Goal: Task Accomplishment & Management: Use online tool/utility

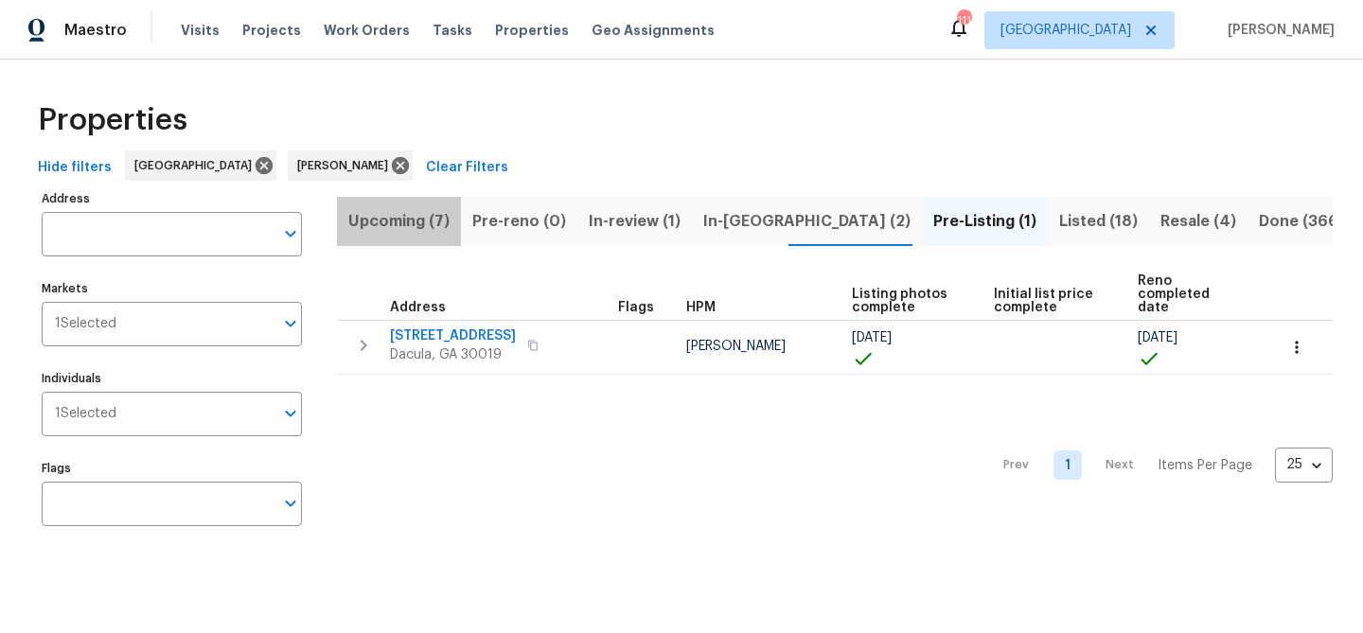
click at [418, 214] on span "Upcoming (7)" at bounding box center [398, 221] width 101 height 27
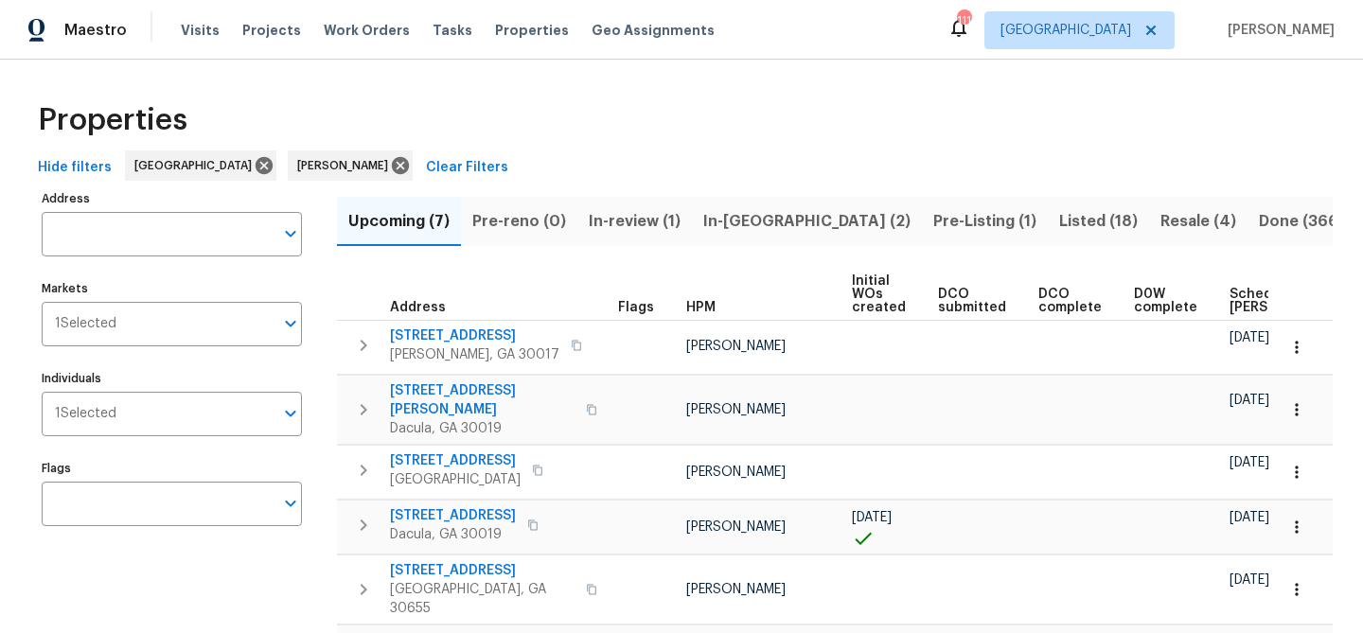
scroll to position [147, 0]
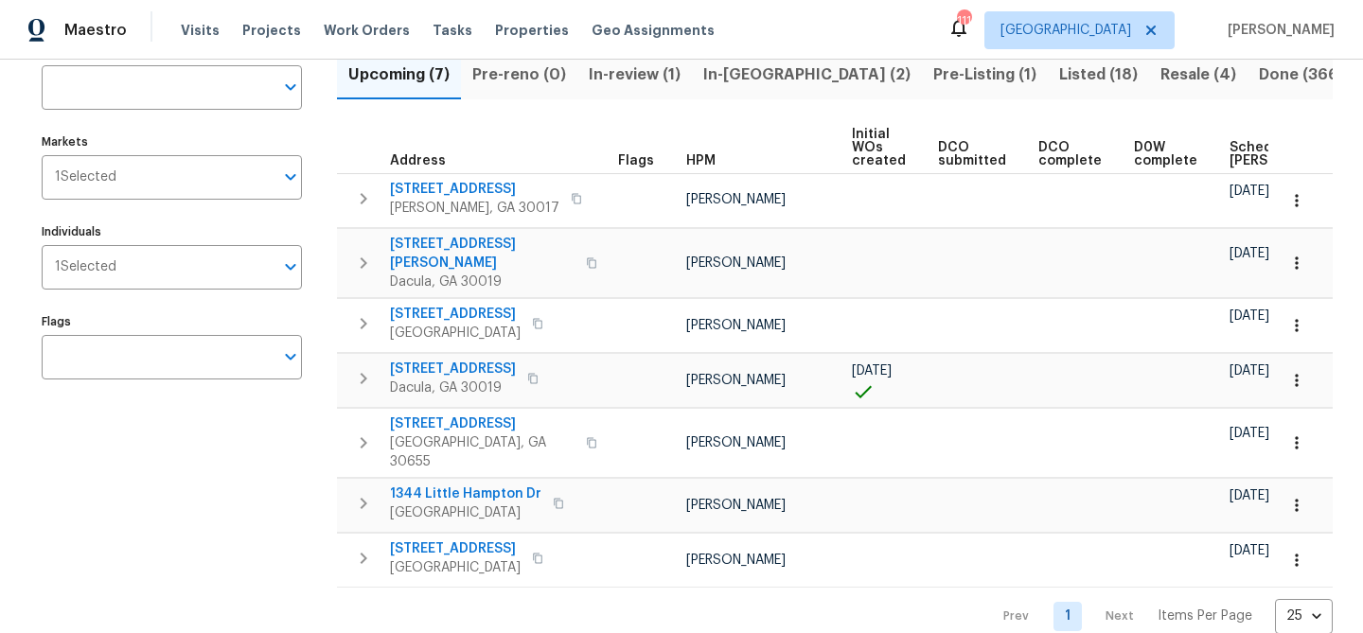
click at [644, 71] on span "In-review (1)" at bounding box center [635, 75] width 92 height 27
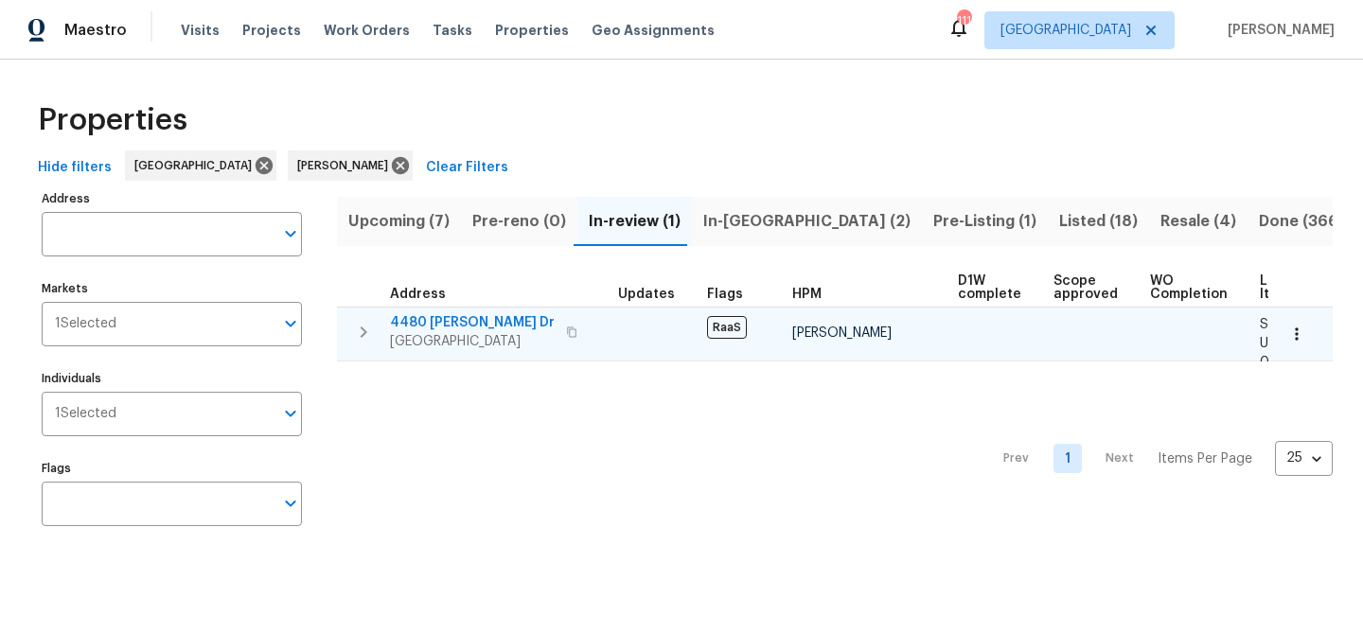
click at [453, 323] on span "4480 Joseph Dr" at bounding box center [472, 322] width 165 height 19
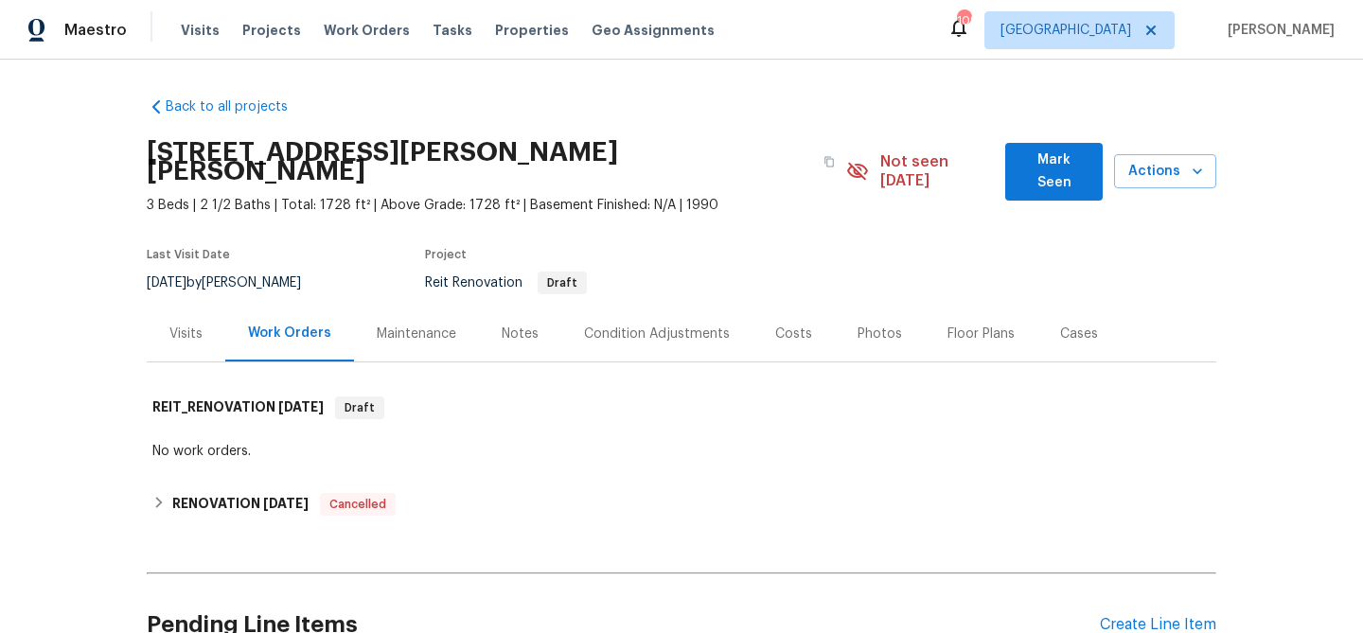
click at [1049, 165] on span "Mark Seen" at bounding box center [1054, 172] width 67 height 46
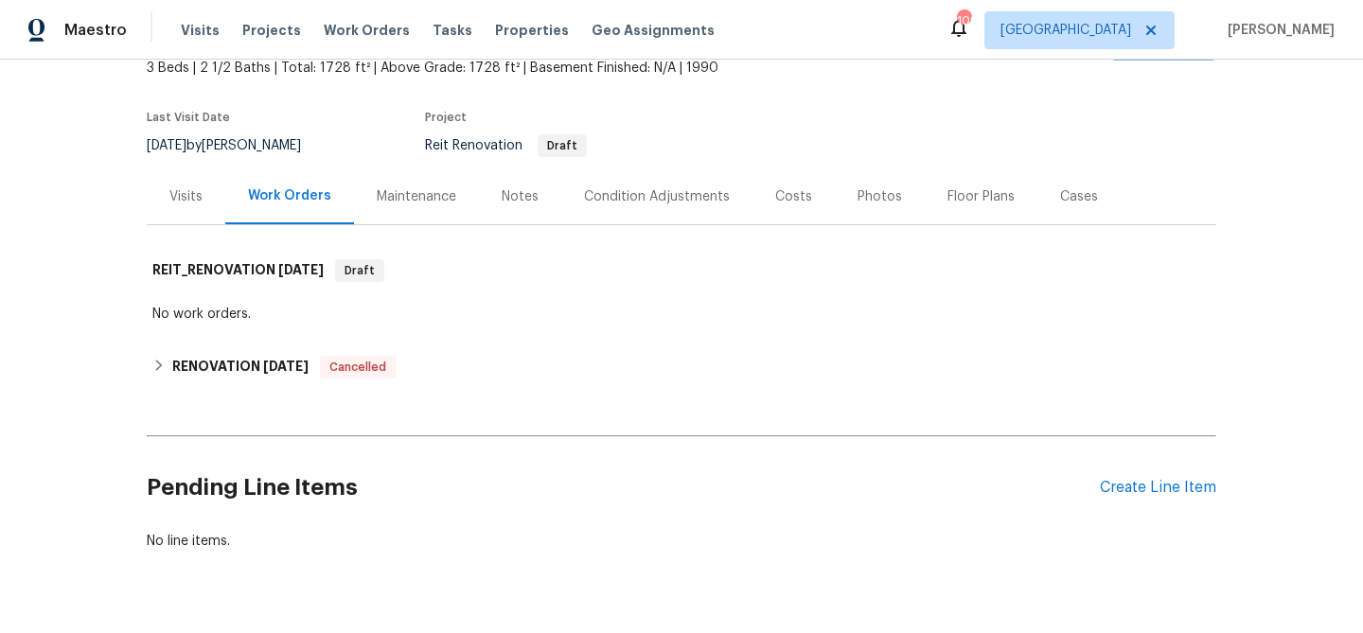
scroll to position [165, 0]
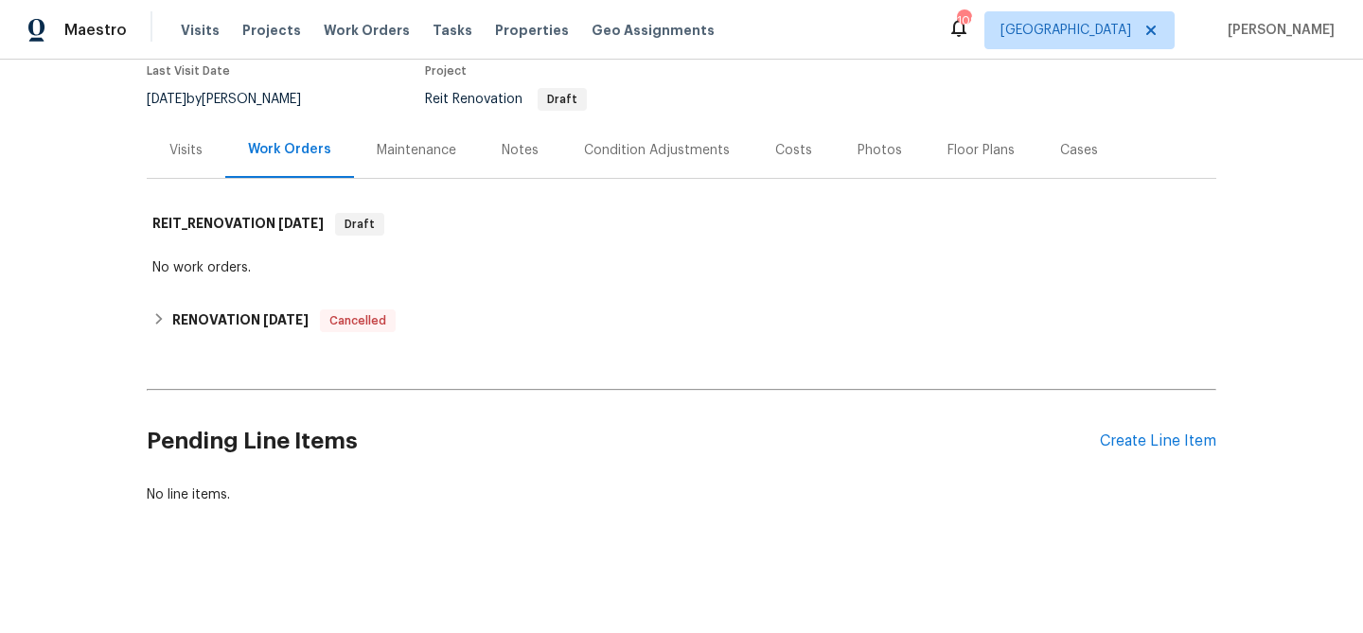
click at [699, 150] on div "Condition Adjustments" at bounding box center [657, 150] width 146 height 19
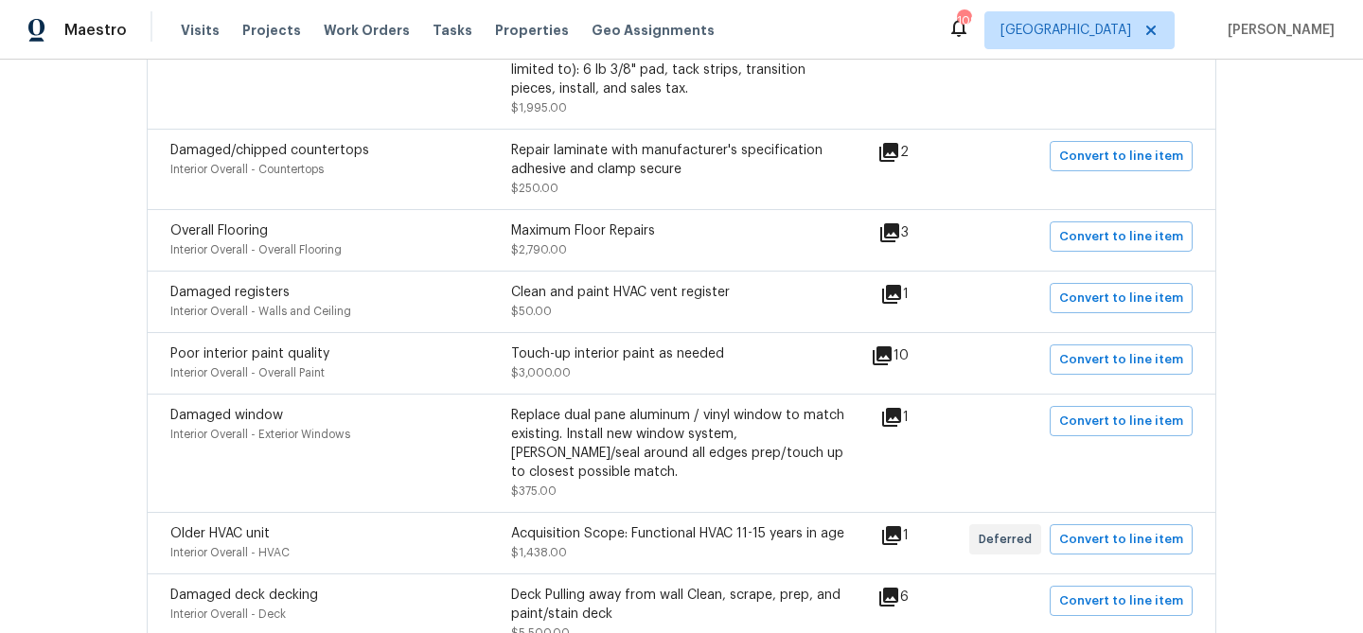
scroll to position [537, 0]
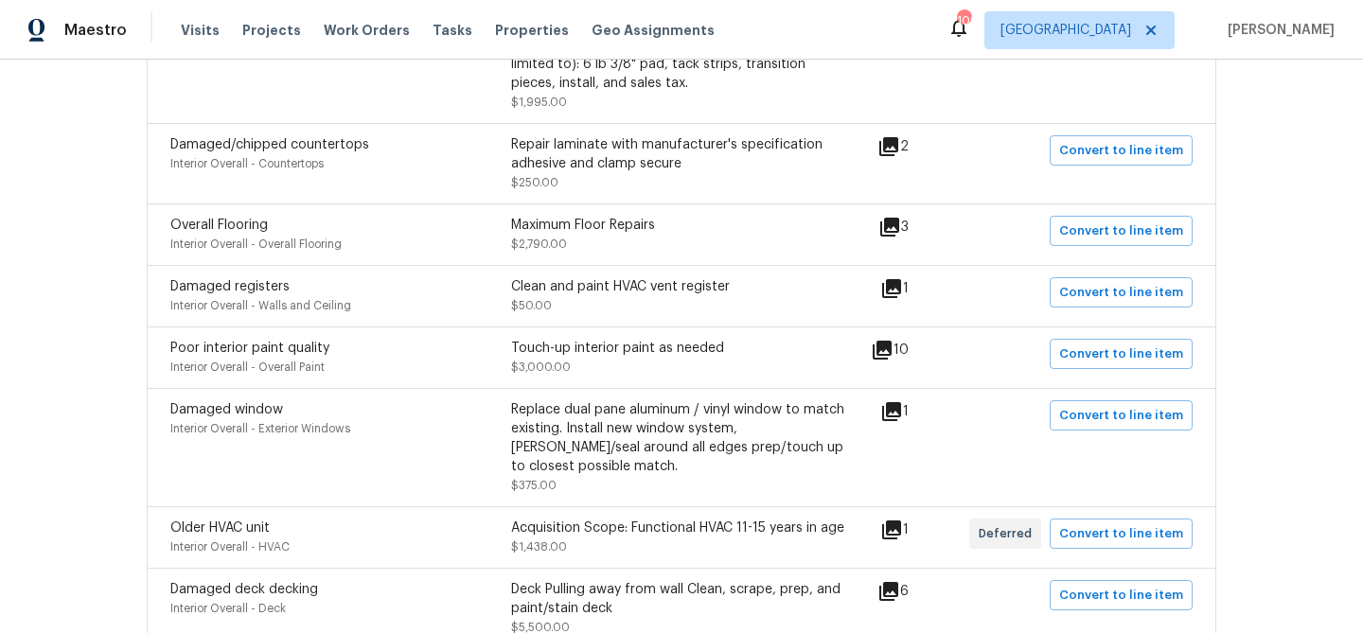
click at [901, 287] on icon at bounding box center [891, 288] width 19 height 19
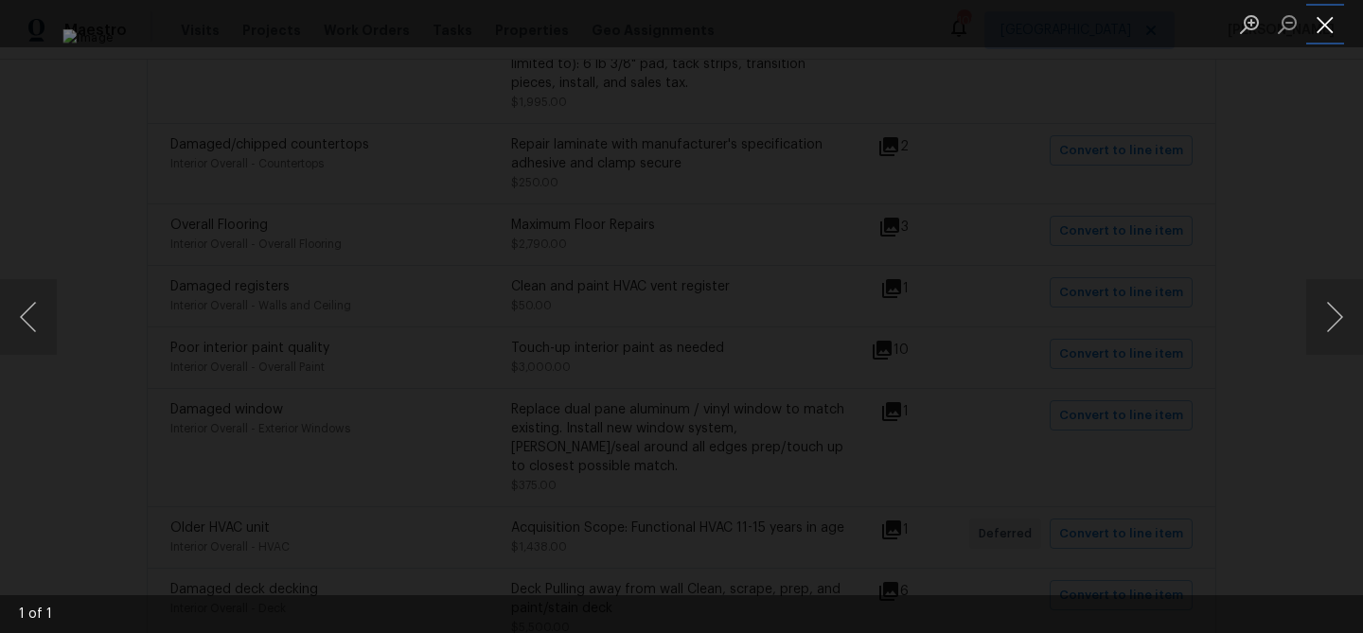
click at [1332, 23] on button "Close lightbox" at bounding box center [1325, 24] width 38 height 33
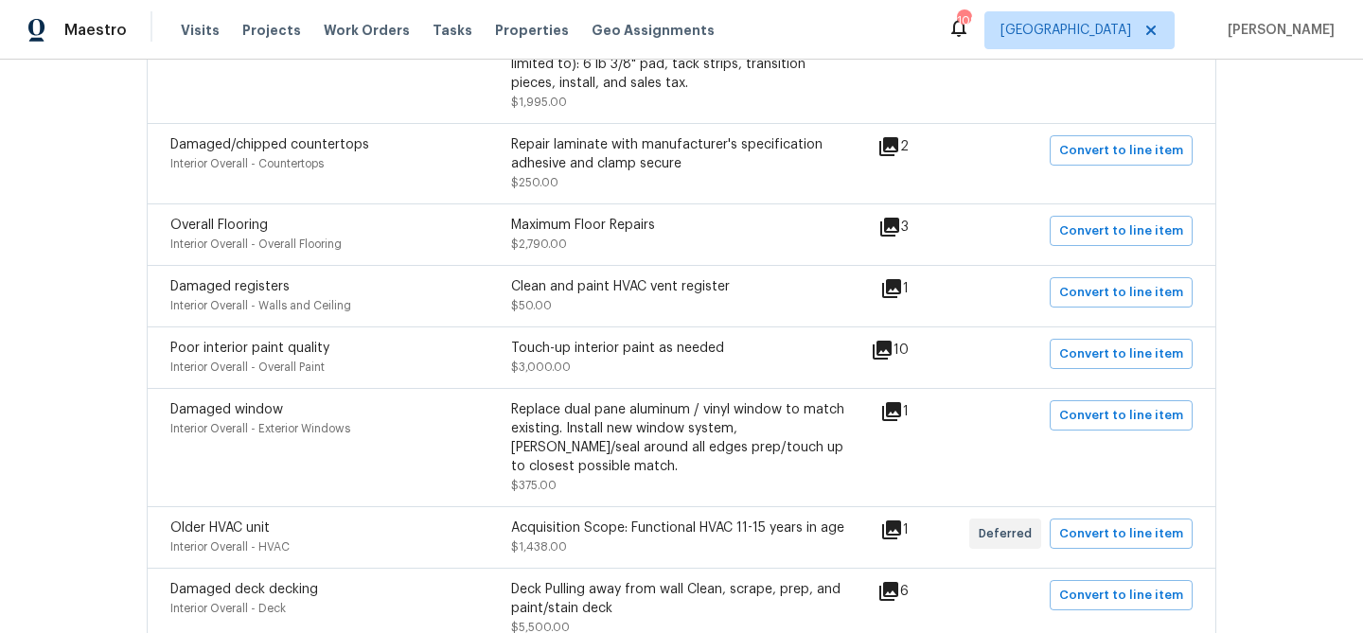
click at [902, 519] on icon at bounding box center [891, 530] width 23 height 23
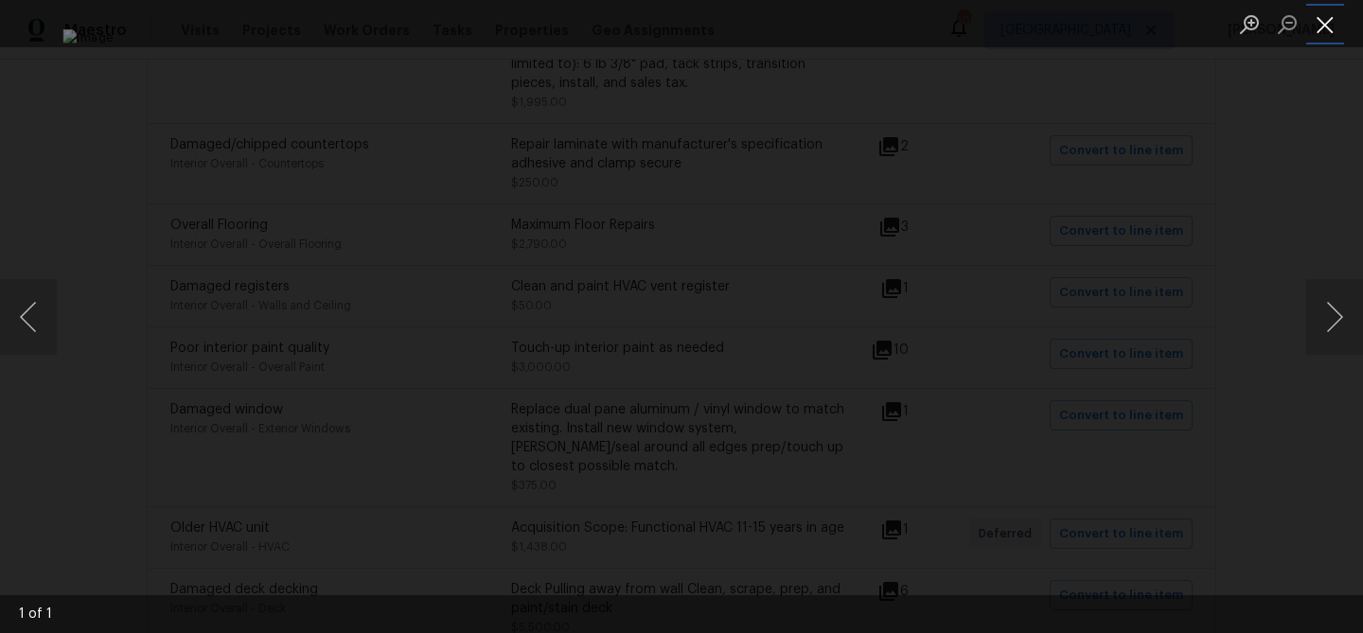
click at [1321, 22] on button "Close lightbox" at bounding box center [1325, 24] width 38 height 33
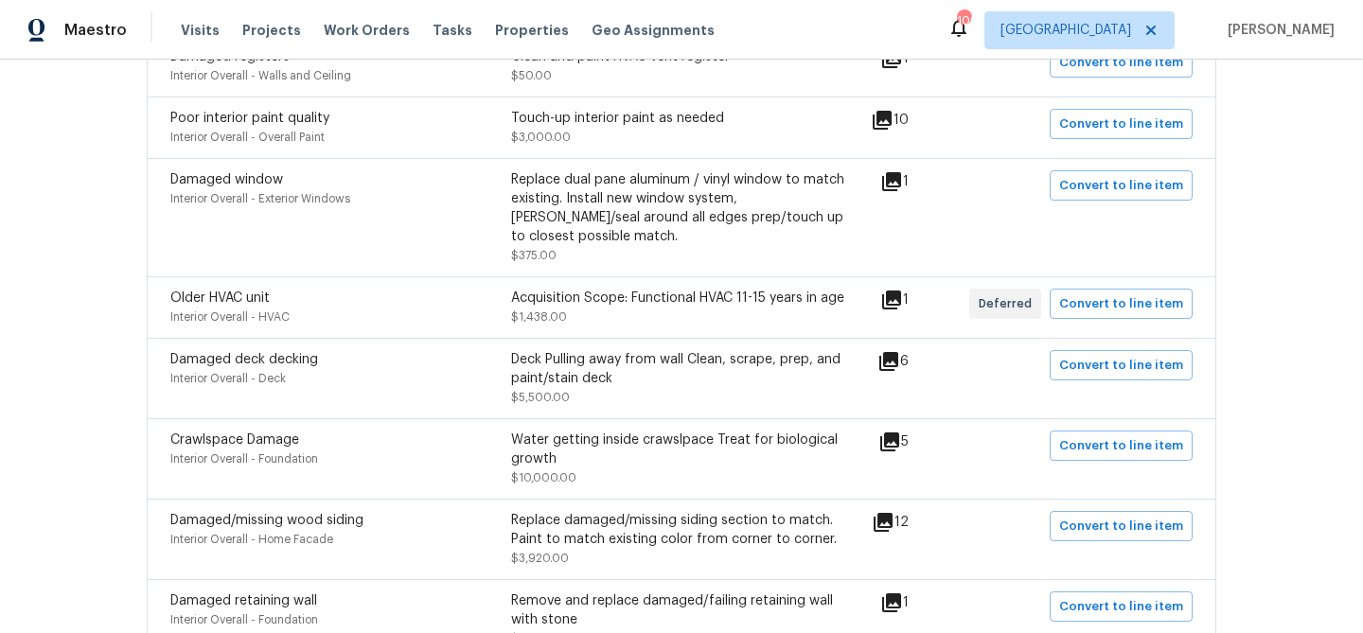
scroll to position [784, 0]
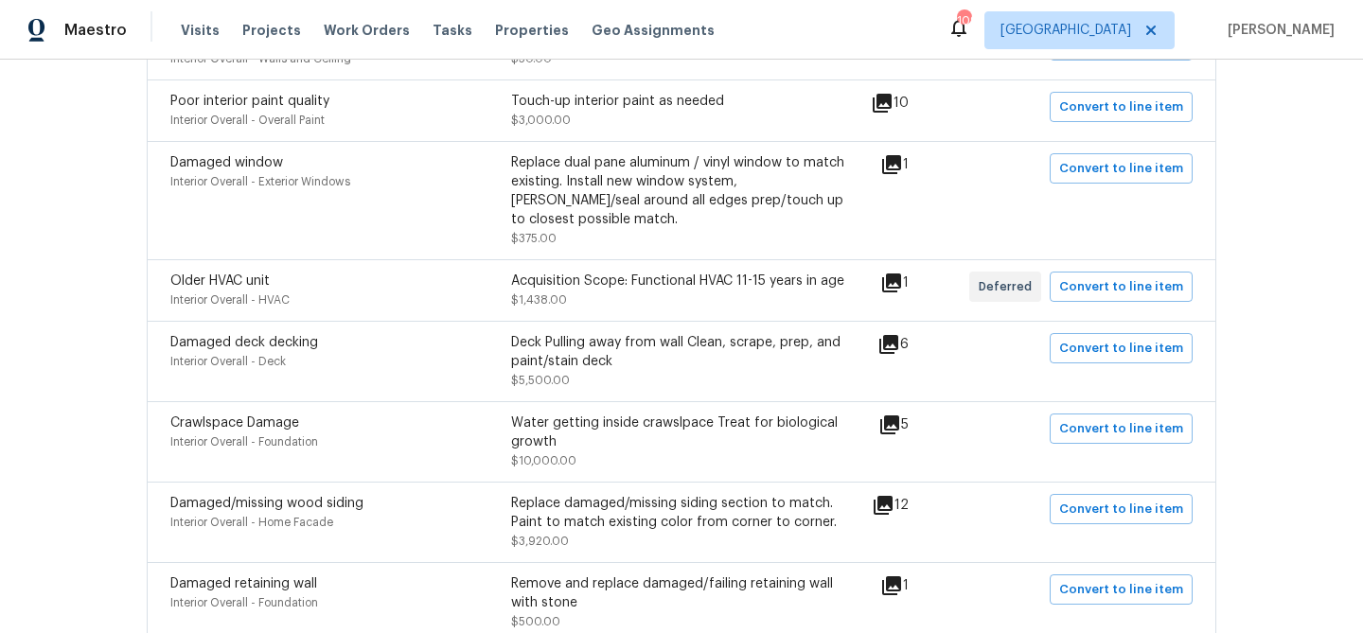
click at [891, 333] on icon at bounding box center [889, 344] width 23 height 23
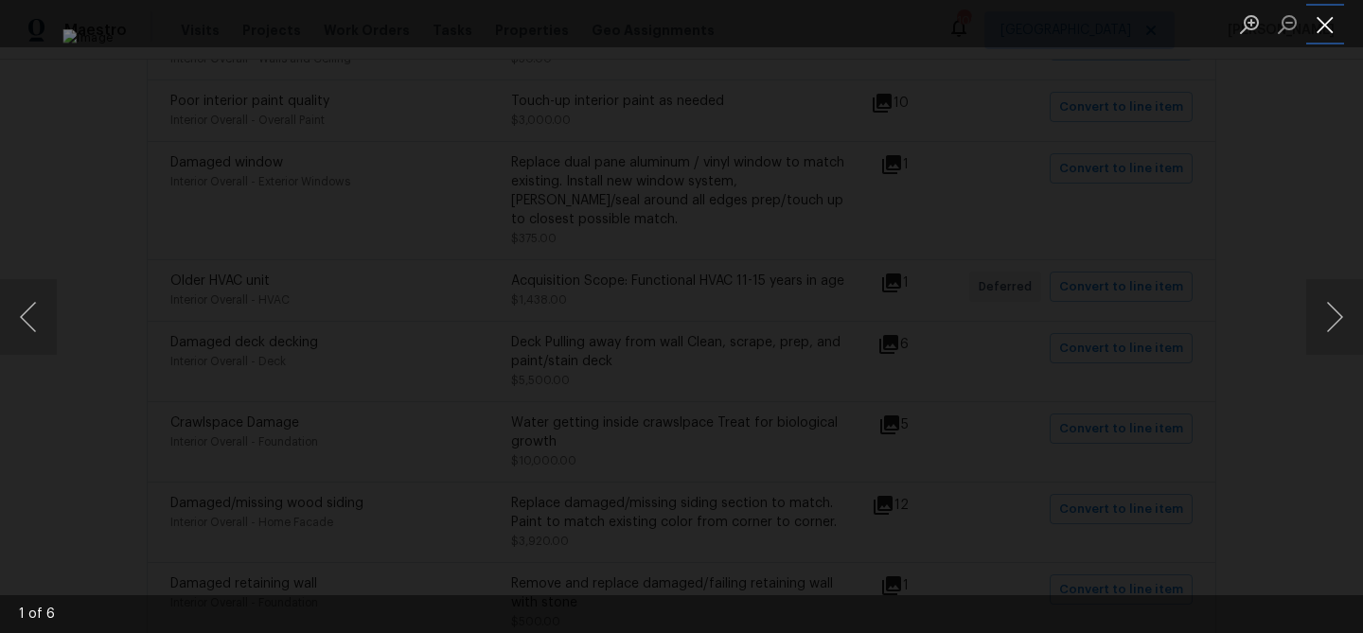
click at [1331, 25] on button "Close lightbox" at bounding box center [1325, 24] width 38 height 33
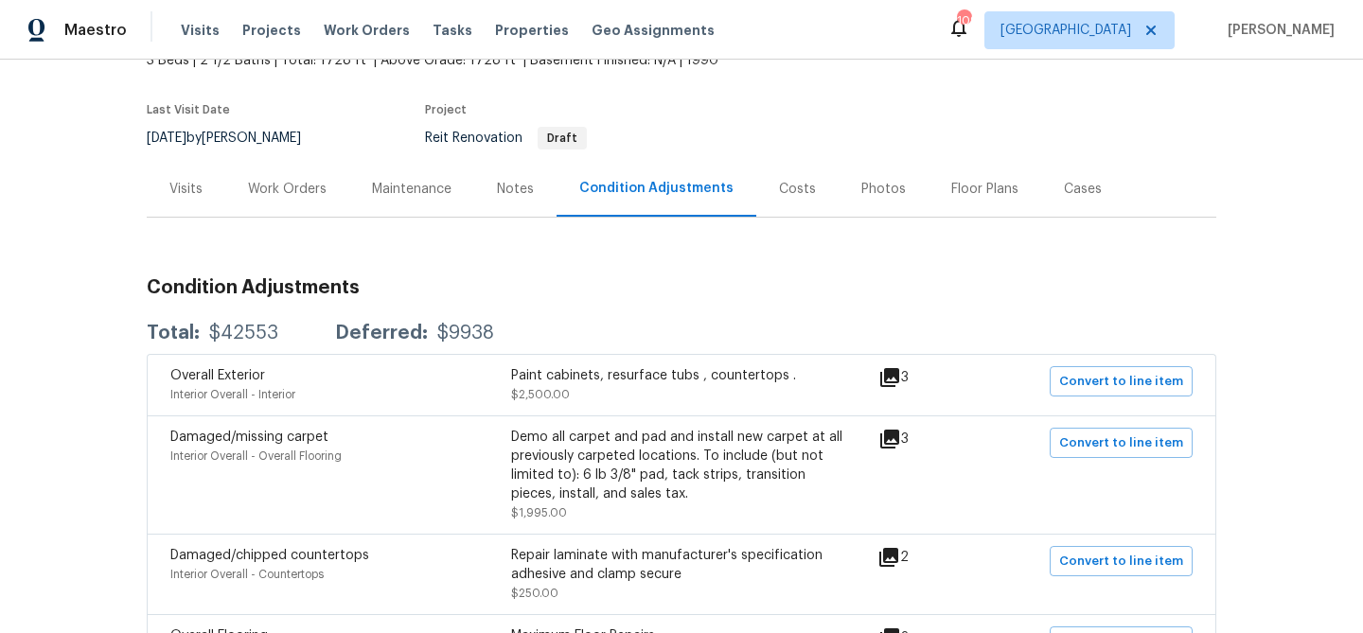
scroll to position [0, 0]
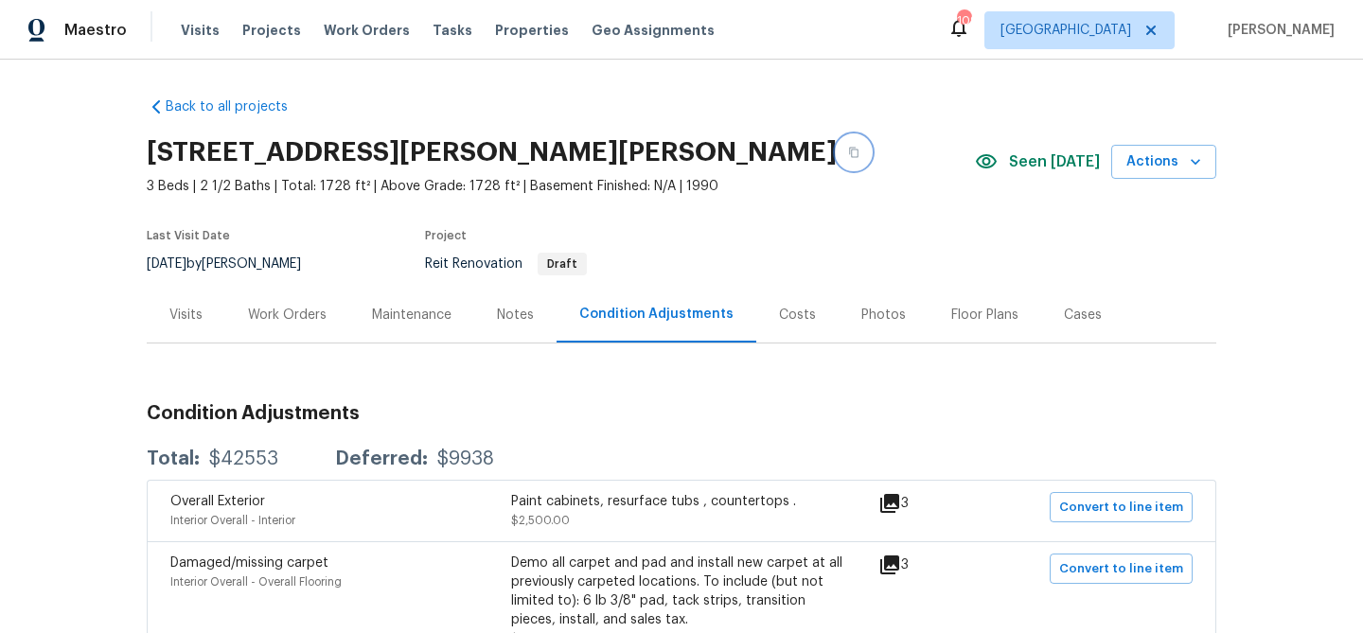
click at [848, 153] on icon "button" at bounding box center [853, 152] width 11 height 11
